Goal: Task Accomplishment & Management: Manage account settings

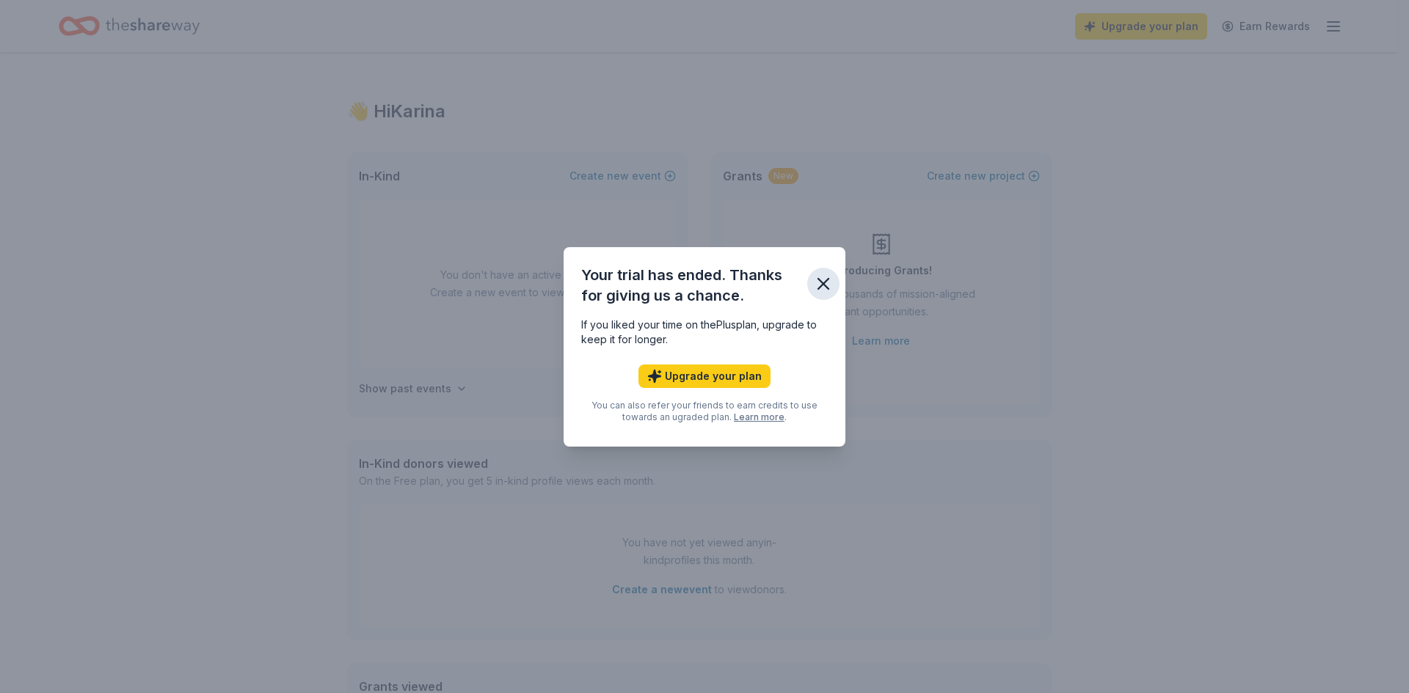
click at [821, 296] on button "button" at bounding box center [823, 284] width 32 height 32
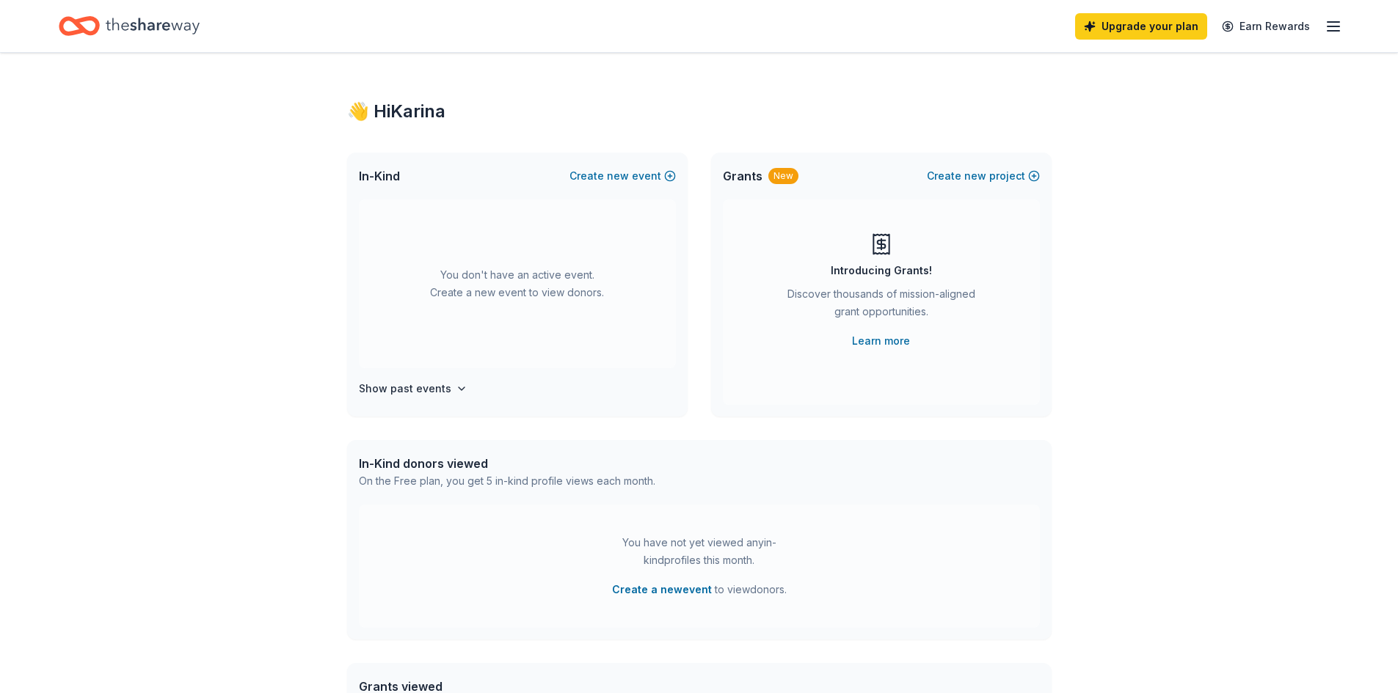
click at [1331, 26] on line "button" at bounding box center [1333, 26] width 12 height 0
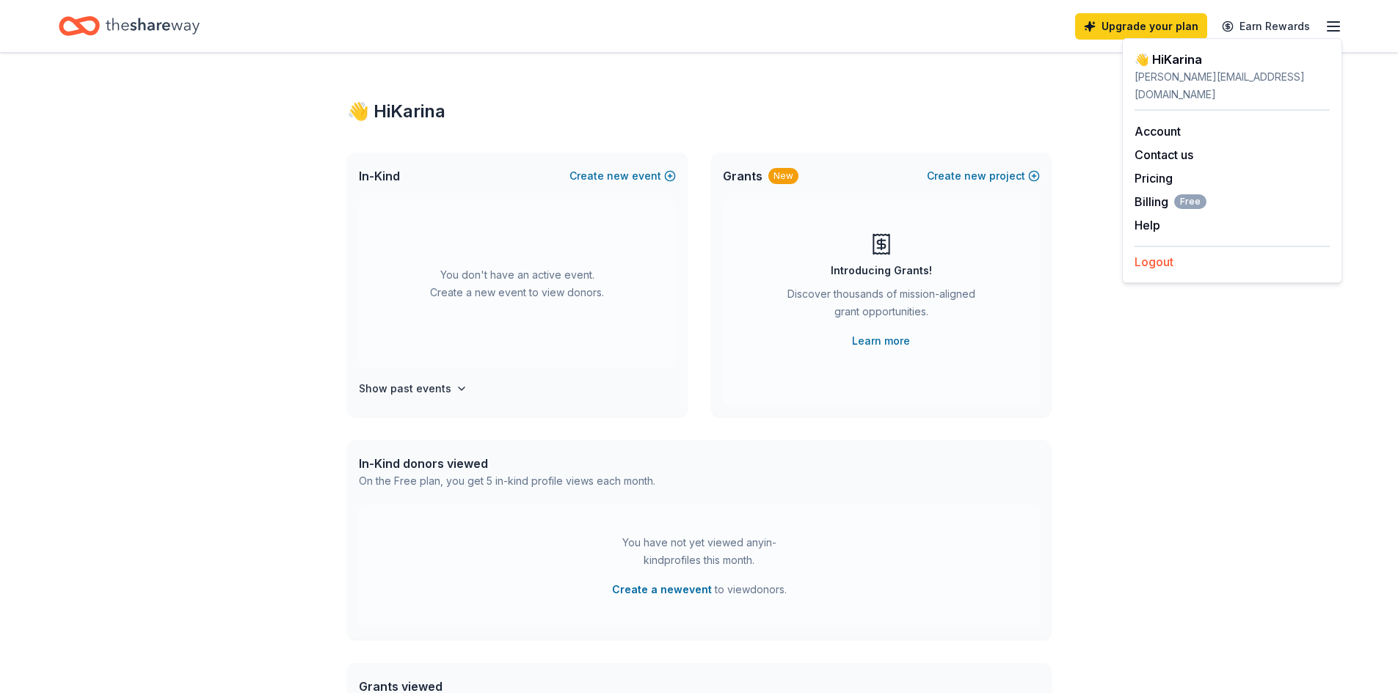
click at [1161, 253] on button "Logout" at bounding box center [1153, 262] width 39 height 18
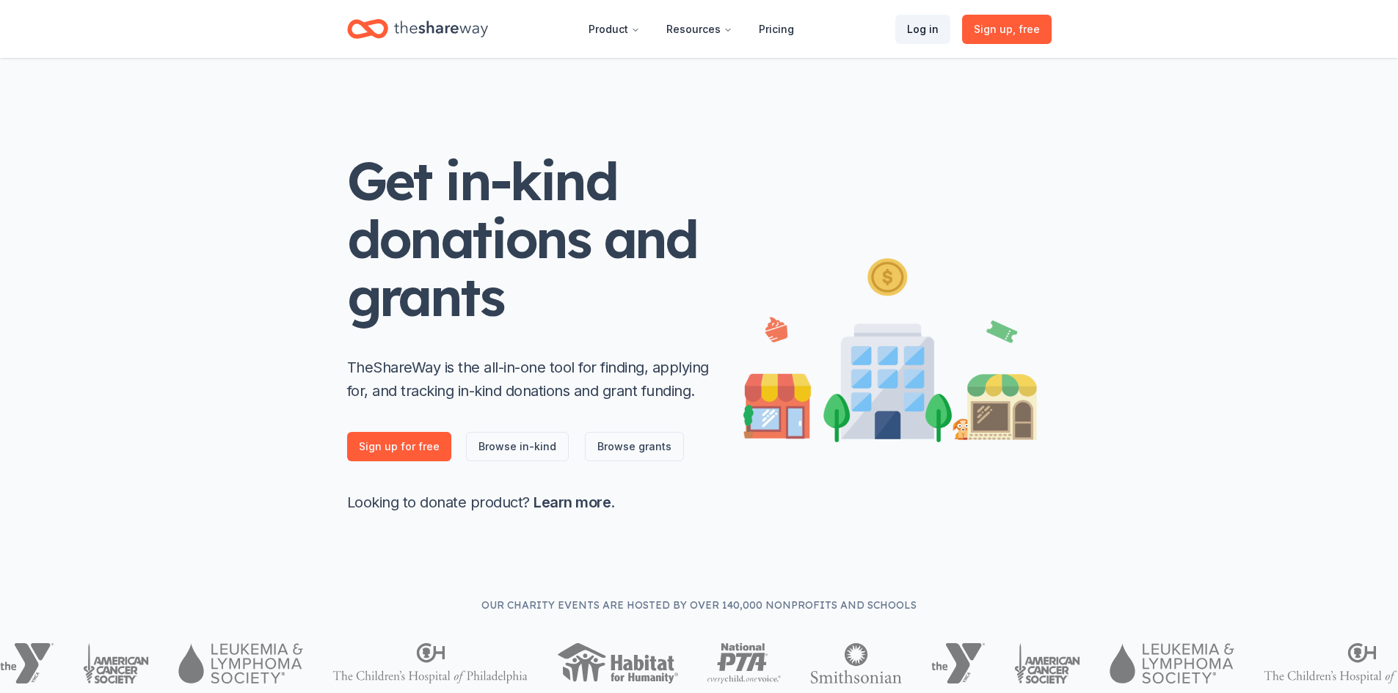
click at [913, 26] on link "Log in" at bounding box center [922, 29] width 55 height 29
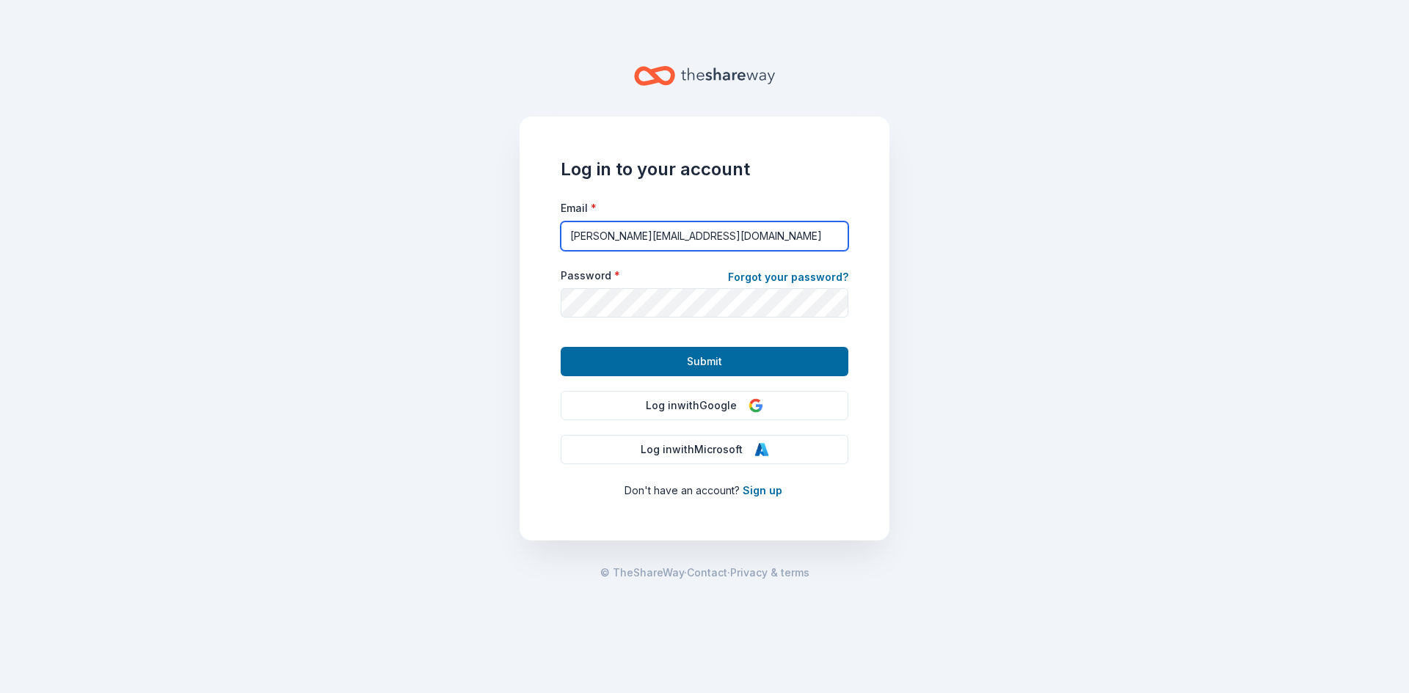
drag, startPoint x: 737, startPoint y: 237, endPoint x: 486, endPoint y: 229, distance: 250.3
click at [481, 235] on main "Log in to your account Email * [PERSON_NAME][EMAIL_ADDRESS][DOMAIN_NAME] Passwo…" at bounding box center [704, 346] width 1409 height 693
type input "[PERSON_NAME][EMAIL_ADDRESS][DOMAIN_NAME]"
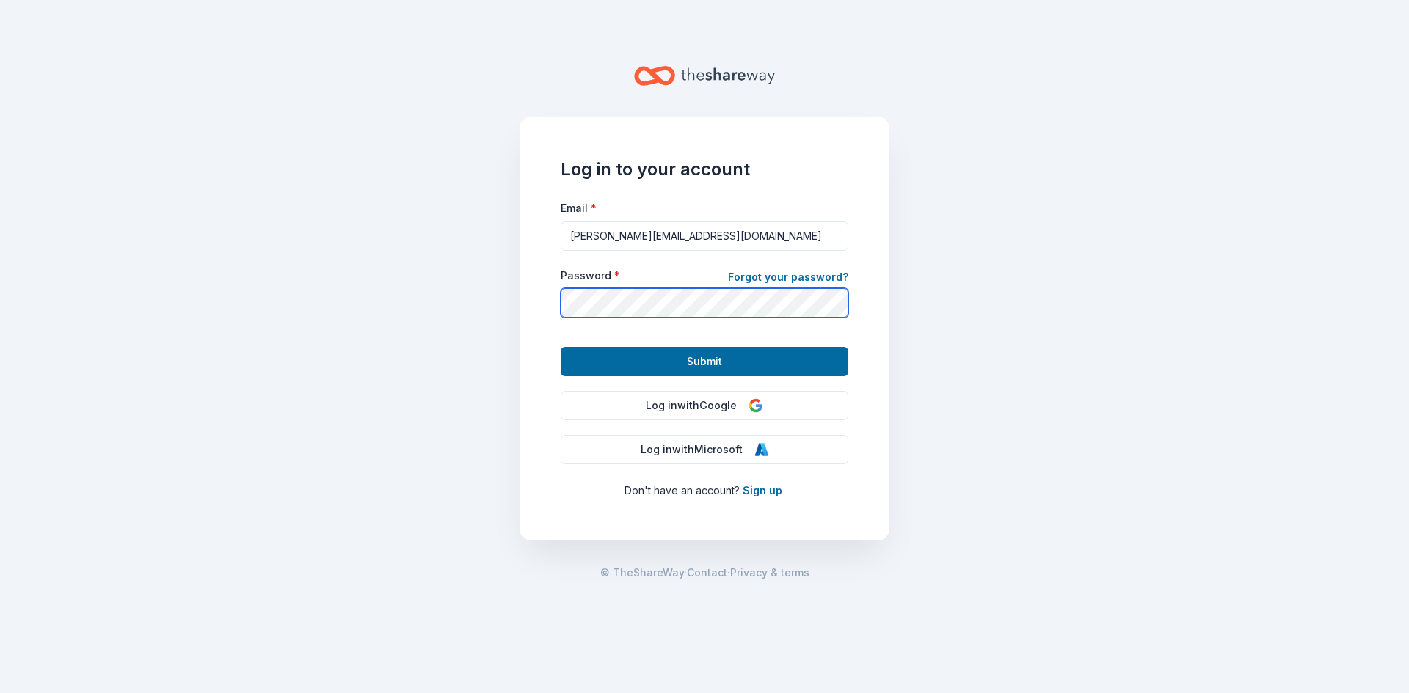
click at [693, 287] on div "Password * Forgot your password?" at bounding box center [704, 293] width 288 height 50
drag, startPoint x: 693, startPoint y: 287, endPoint x: 551, endPoint y: 291, distance: 142.4
click at [519, 289] on div "Log in to your account Email * [PERSON_NAME][EMAIL_ADDRESS][DOMAIN_NAME] Passwo…" at bounding box center [704, 326] width 376 height 535
click at [521, 309] on div "Log in to your account Email * [PERSON_NAME][EMAIL_ADDRESS][DOMAIN_NAME] Passwo…" at bounding box center [704, 329] width 370 height 424
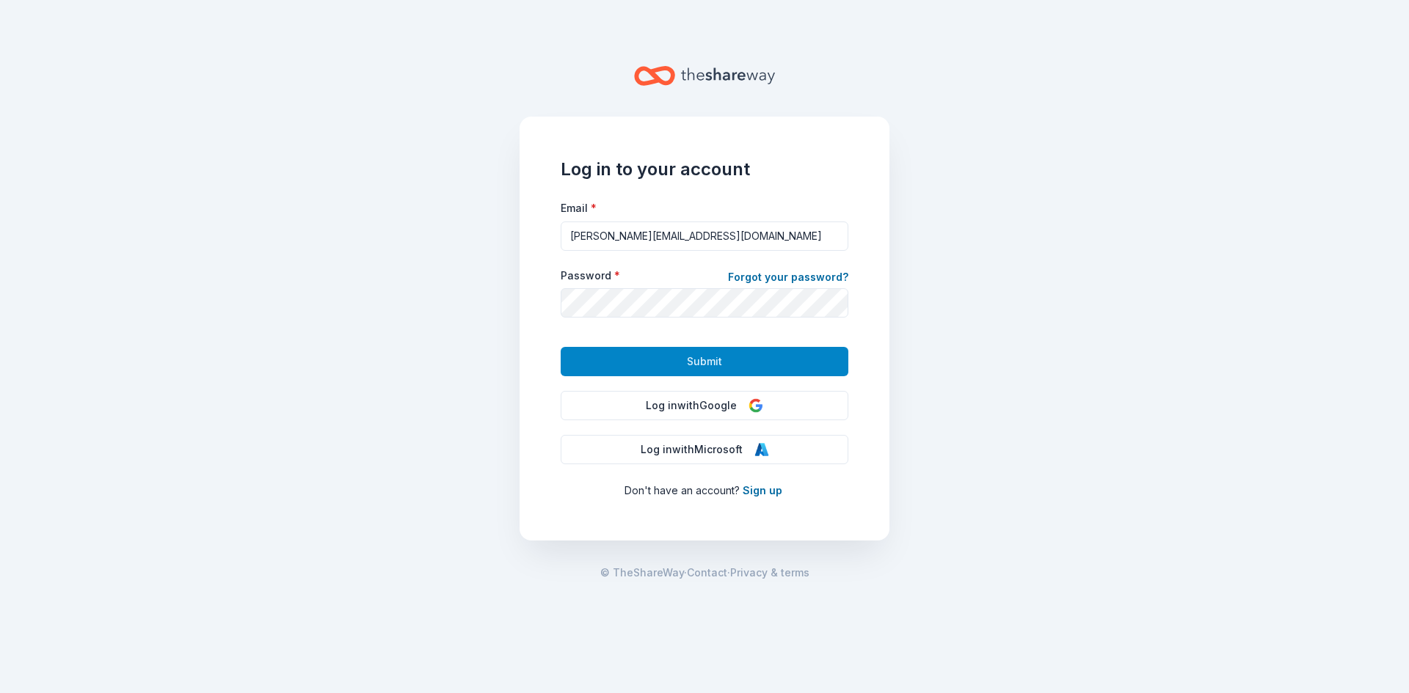
click at [599, 357] on button "Submit" at bounding box center [704, 361] width 288 height 29
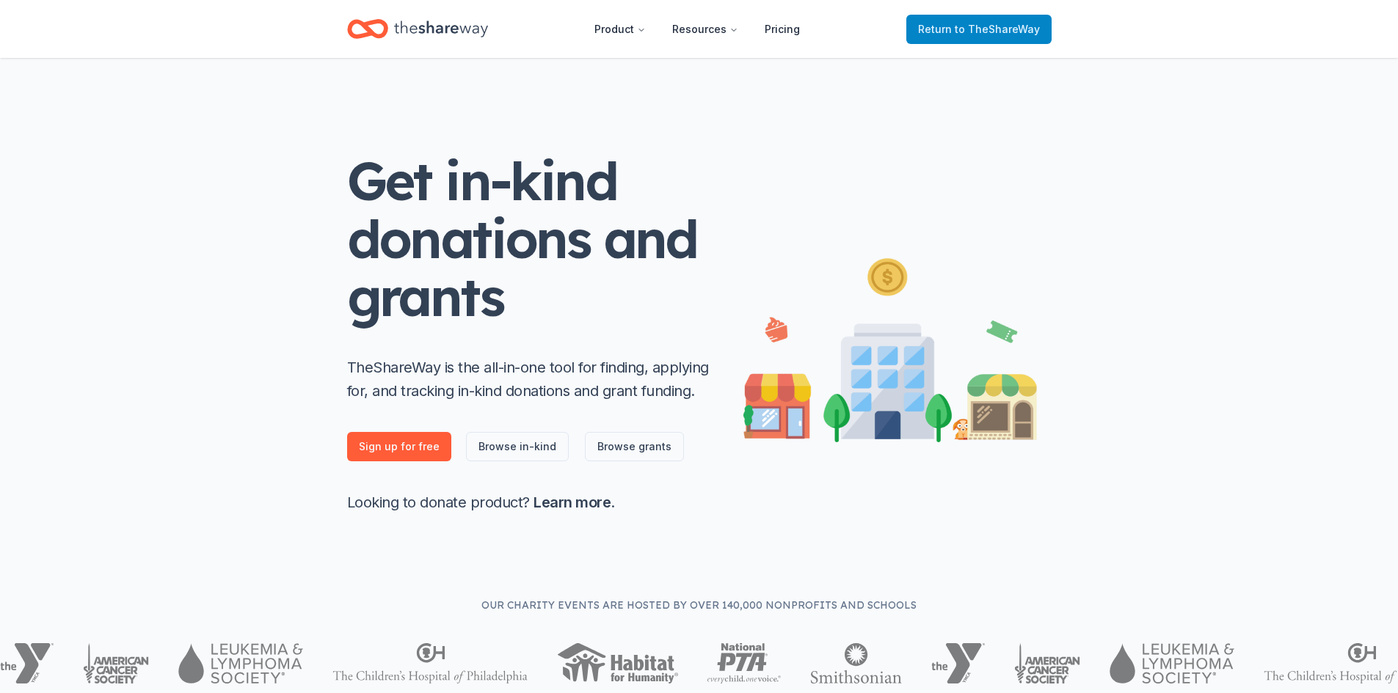
click at [980, 22] on span "Return to TheShareWay" at bounding box center [979, 30] width 122 height 18
click at [1001, 26] on span "to TheShareWay" at bounding box center [996, 29] width 85 height 12
